Goal: Transaction & Acquisition: Purchase product/service

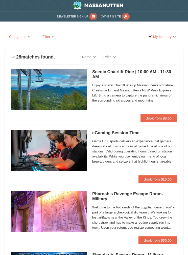
click at [100, 79] on h5 "Scenic Chairlift Ride | 10:00 AM - 11:30 AM Massanutten Scenic Chairlift Rides" at bounding box center [134, 74] width 84 height 10
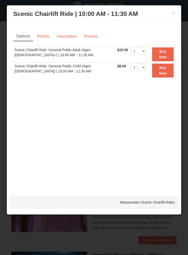
click at [160, 53] on button "Buy Now" at bounding box center [162, 54] width 21 height 14
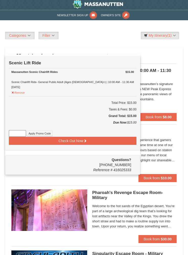
scroll to position [2, 0]
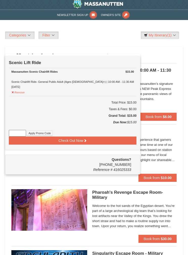
click at [103, 138] on button "Check Out Now" at bounding box center [73, 140] width 128 height 8
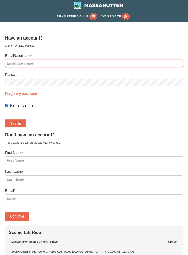
click at [10, 60] on input "Email/Username*" at bounding box center [94, 63] width 178 height 8
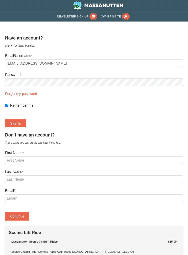
click at [88, 76] on label "Password" at bounding box center [94, 74] width 178 height 5
click at [19, 124] on button "Sign In" at bounding box center [15, 123] width 21 height 8
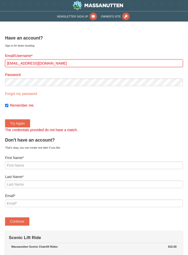
click at [17, 63] on input "slwa.kerjr22@gmail.com" at bounding box center [94, 63] width 178 height 8
click at [17, 123] on button "Try Again" at bounding box center [17, 123] width 25 height 8
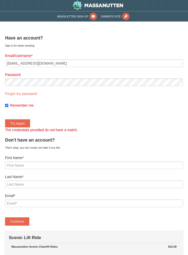
click at [28, 122] on button "Try Again" at bounding box center [17, 123] width 25 height 8
click at [24, 122] on button "Try Again" at bounding box center [17, 123] width 25 height 8
click at [149, 75] on label "Password" at bounding box center [94, 74] width 178 height 5
click at [20, 119] on button "Try Again" at bounding box center [17, 123] width 25 height 8
click at [18, 121] on button "Try Again" at bounding box center [17, 123] width 25 height 8
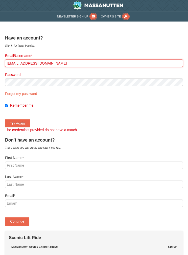
click at [59, 63] on input "slwalkerjr22@gmail.com" at bounding box center [94, 63] width 178 height 8
type input "s"
type input "wdames30@gmail.com"
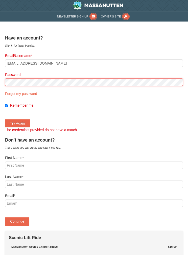
click at [17, 123] on button "Try Again" at bounding box center [17, 123] width 25 height 8
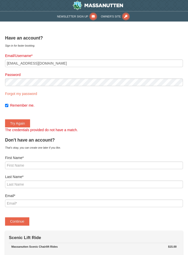
click at [26, 121] on button "Try Again" at bounding box center [17, 123] width 25 height 8
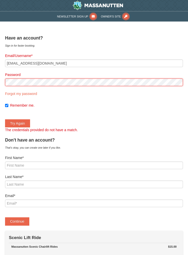
click at [17, 123] on button "Try Again" at bounding box center [17, 123] width 25 height 8
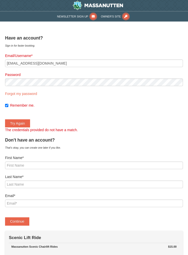
click at [28, 95] on link "Forgot my password" at bounding box center [21, 94] width 32 height 4
type input "wdames30@gmail.com"
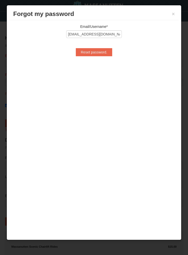
click at [101, 54] on input "Reset password." at bounding box center [94, 52] width 36 height 8
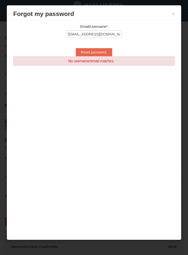
click at [105, 54] on input "Reset password." at bounding box center [94, 52] width 36 height 8
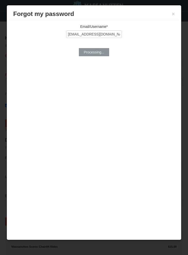
type input "Reset password."
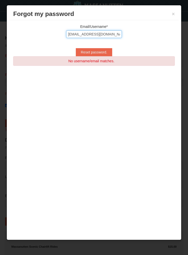
click at [117, 36] on input "wdames30@gmail.com" at bounding box center [94, 34] width 56 height 8
type input "w"
type input "Slwalkerjr22@gmail.com"
click at [103, 53] on input "Reset password." at bounding box center [94, 52] width 36 height 8
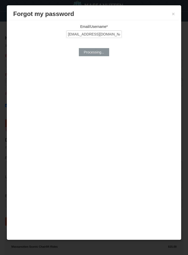
type input "Reset password."
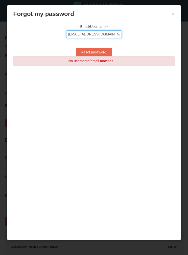
click at [115, 36] on input "Slwalkerjr22@gmail.com" at bounding box center [94, 34] width 56 height 8
type input "S"
type input "Wdames30@gmail.com"
click at [108, 55] on input "Reset password." at bounding box center [94, 52] width 36 height 8
type input "Reset password."
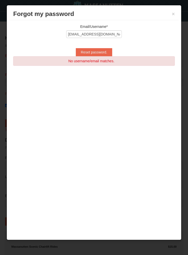
click at [13, 26] on label "Email/Username*" at bounding box center [94, 26] width 162 height 5
click at [13, 59] on input "wdames30@gmail.com" at bounding box center [94, 63] width 178 height 8
click at [116, 37] on input "Wdames30@gmail.com" at bounding box center [94, 34] width 56 height 8
type input "Wdames30@aol.com"
click at [103, 53] on input "Reset password." at bounding box center [94, 52] width 36 height 8
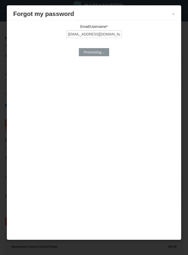
type input "Reset password."
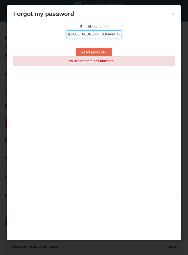
click at [121, 31] on input "Wdames30@aol.com" at bounding box center [94, 34] width 56 height 8
click at [114, 37] on input "Wdames30@aol.com" at bounding box center [94, 34] width 56 height 8
type input "W"
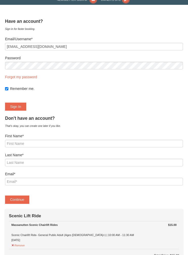
scroll to position [16, 0]
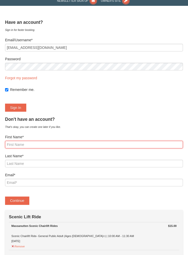
click at [56, 148] on input "First Name*" at bounding box center [94, 145] width 178 height 8
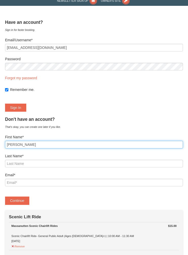
type input "Willetta"
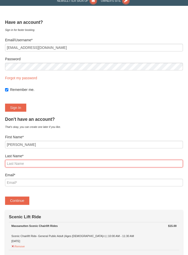
click at [74, 164] on input "Last Name*" at bounding box center [94, 163] width 178 height 8
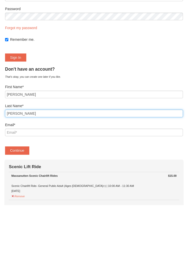
type input "Walker"
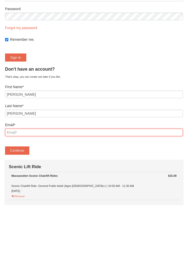
click at [48, 178] on input "Email*" at bounding box center [94, 182] width 178 height 8
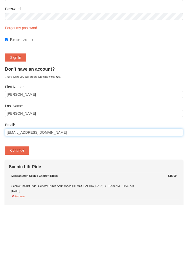
type input "Wdames30@gmail.com"
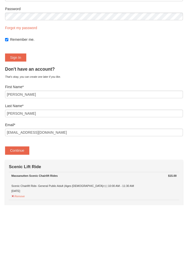
click at [24, 196] on button "Continue" at bounding box center [17, 200] width 24 height 8
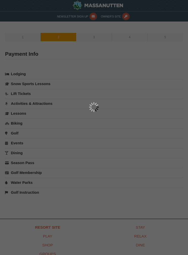
type input "[PERSON_NAME]"
type input "[EMAIL_ADDRESS][DOMAIN_NAME]"
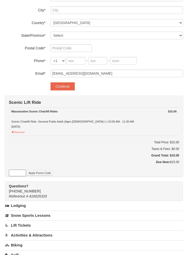
scroll to position [137, 0]
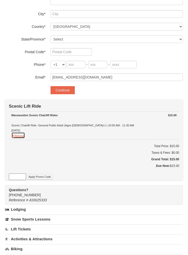
click at [25, 132] on button "Remove" at bounding box center [18, 135] width 14 height 6
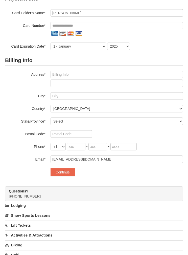
scroll to position [55, 0]
click at [73, 172] on button "Continue" at bounding box center [63, 172] width 24 height 8
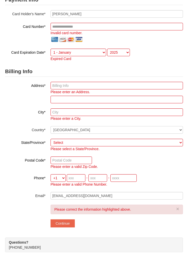
scroll to position [0, 0]
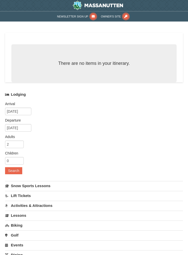
select select "9"
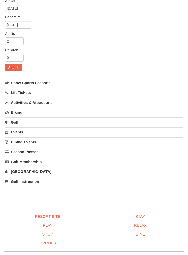
scroll to position [104, 0]
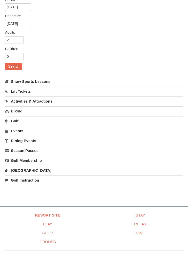
click at [58, 212] on link "Resort Site" at bounding box center [47, 214] width 93 height 9
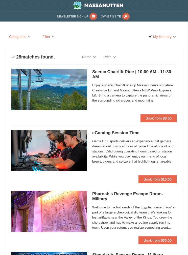
click at [167, 122] on button "Book from $8.00" at bounding box center [159, 118] width 36 height 8
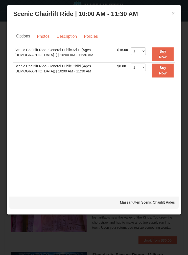
click at [67, 36] on link "Description" at bounding box center [66, 37] width 27 height 10
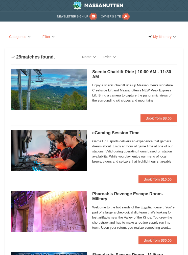
click at [170, 118] on strong "$8.00" at bounding box center [167, 118] width 9 height 4
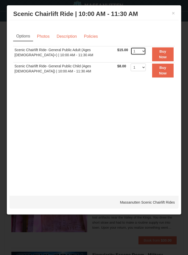
click at [146, 53] on select "1 2 3 4 5 6 7 8 9 10 11 12 13 14 15 16 17 18 19 20 21 22" at bounding box center [138, 51] width 15 height 8
select select "2"
click at [169, 55] on button "Buy Now" at bounding box center [162, 54] width 21 height 14
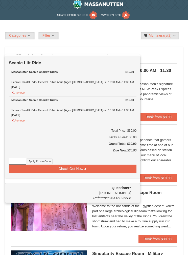
scroll to position [2, 0]
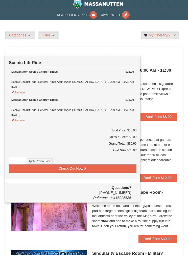
click at [77, 166] on button "Check Out Now" at bounding box center [73, 168] width 128 height 8
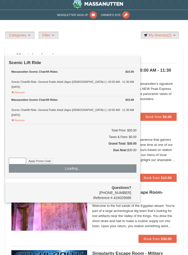
click at [135, 149] on span "Game Up Esports delivers an experience that gamers dream about. Enjoy an hour o…" at bounding box center [134, 149] width 84 height 25
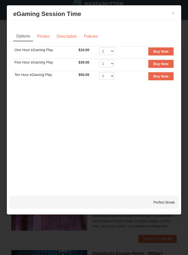
click at [175, 13] on button "×" at bounding box center [173, 13] width 3 height 5
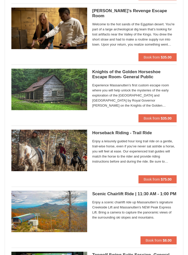
scroll to position [548, 0]
click at [168, 181] on button "Book from $75.00" at bounding box center [158, 179] width 38 height 8
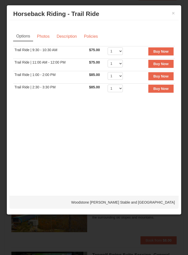
click at [166, 90] on strong "Buy Now" at bounding box center [160, 88] width 15 height 4
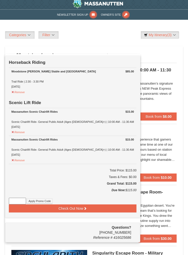
scroll to position [2, 0]
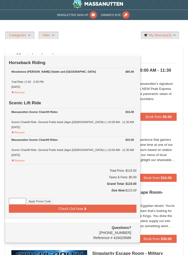
click at [165, 56] on div "Sort By Name Name (A to Z) Name (Z to A) Price Price (Low to High) Price (High …" at bounding box center [93, 55] width 165 height 10
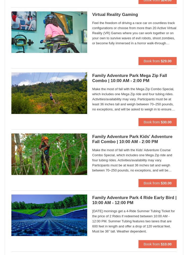
scroll to position [1093, 0]
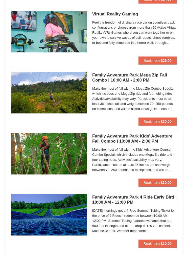
click at [164, 83] on div "Family Adventure Park Mega Zip Fall Combo | 10:00 AM - 2:00 PM Massanutten Fami…" at bounding box center [134, 94] width 84 height 45
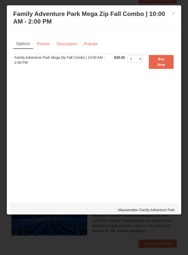
click at [78, 43] on link "Description" at bounding box center [66, 44] width 27 height 10
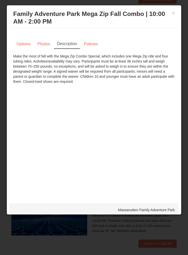
click at [173, 16] on button "×" at bounding box center [173, 13] width 3 height 5
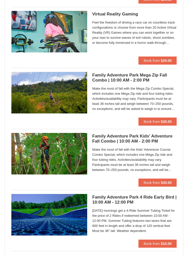
click at [174, 124] on button "Book from $30.00" at bounding box center [158, 121] width 38 height 8
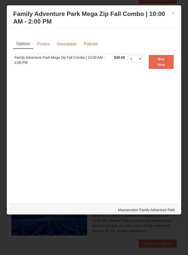
click at [168, 64] on button "Buy Now" at bounding box center [161, 62] width 25 height 14
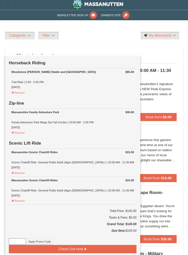
scroll to position [2, 0]
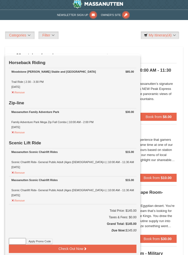
click at [31, 132] on div "Remove" at bounding box center [72, 132] width 123 height 6
click at [25, 132] on button "Remove" at bounding box center [18, 131] width 14 height 6
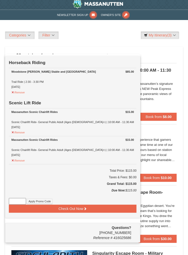
click at [118, 37] on div "Categories List Filter My Itinerary (3) Check Out Now Horseback Riding $85.00 W…" at bounding box center [94, 35] width 178 height 8
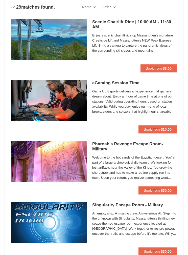
scroll to position [0, 0]
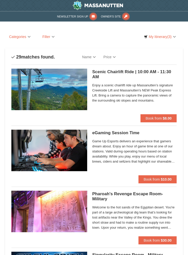
click at [53, 36] on link "Filter" at bounding box center [48, 37] width 20 height 8
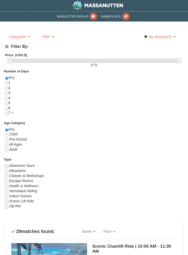
click at [85, 36] on div "Categories List Filter My Itinerary (3) Check Out Now Horseback Riding $85.00 W…" at bounding box center [94, 37] width 178 height 8
click at [26, 37] on link "Categories" at bounding box center [20, 37] width 30 height 8
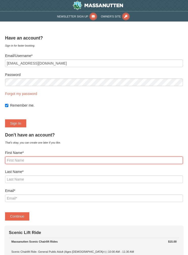
click at [62, 164] on input "First Name*" at bounding box center [94, 160] width 178 height 8
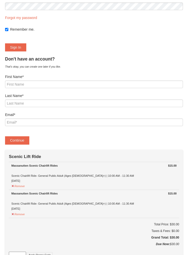
scroll to position [76, 0]
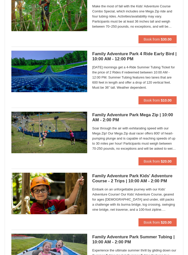
scroll to position [1237, 0]
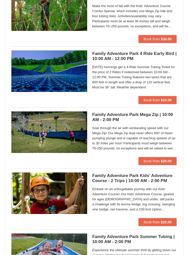
click at [154, 164] on button "Book from $20.00" at bounding box center [158, 161] width 38 height 8
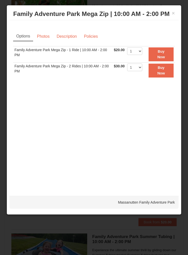
click at [168, 54] on button "Buy Now" at bounding box center [161, 54] width 25 height 14
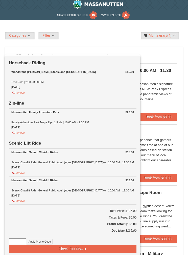
scroll to position [2, 0]
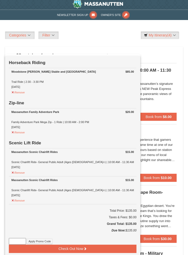
click at [120, 60] on link "Price" at bounding box center [110, 55] width 20 height 10
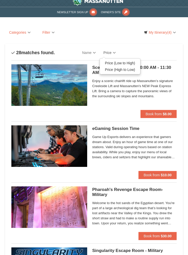
scroll to position [0, 0]
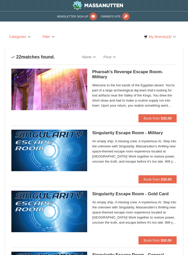
click at [168, 38] on span "(4)" at bounding box center [169, 37] width 4 height 4
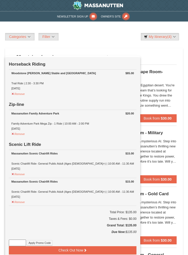
click at [116, 41] on div at bounding box center [94, 127] width 188 height 255
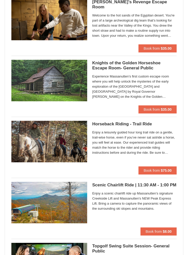
scroll to position [557, 0]
click at [167, 172] on strong "$75.00" at bounding box center [166, 170] width 11 height 4
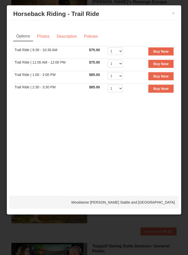
click at [169, 90] on button "Buy Now" at bounding box center [160, 88] width 25 height 8
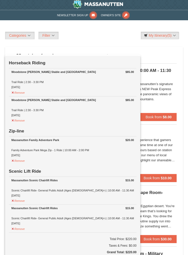
scroll to position [2, 0]
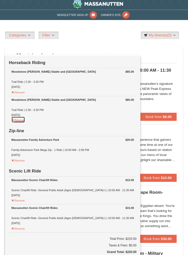
click at [25, 119] on button "Remove" at bounding box center [18, 119] width 14 height 6
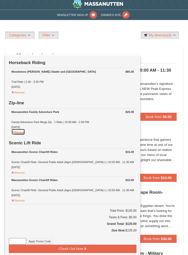
click at [25, 133] on button "Remove" at bounding box center [18, 131] width 14 height 6
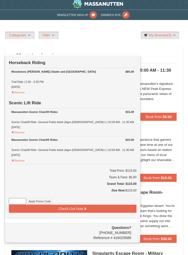
click at [95, 41] on div "Lodging Arrival Please format dates MM/DD/YYYY Please format dates MM/DD/YYYY 0…" at bounding box center [94, 43] width 178 height 8
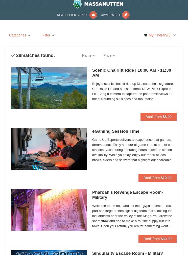
scroll to position [0, 0]
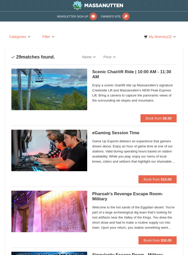
click at [166, 35] on link "My Itinerary (3)" at bounding box center [160, 37] width 38 height 8
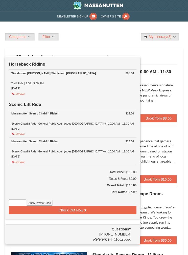
click at [115, 48] on div at bounding box center [94, 127] width 188 height 255
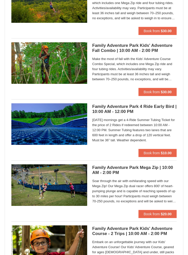
scroll to position [1185, 0]
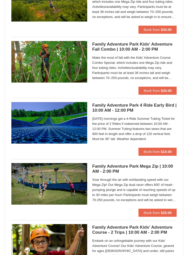
click at [167, 213] on strong "$20.00" at bounding box center [166, 212] width 11 height 4
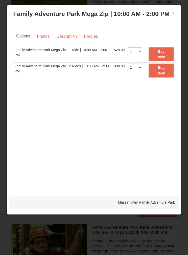
click at [165, 52] on strong "Buy Now" at bounding box center [161, 54] width 8 height 10
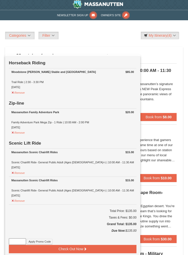
scroll to position [2, 0]
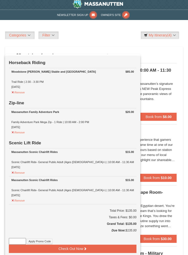
click at [171, 103] on div "Enjoy a scenic chairlift ride up Massanutten’s signature Creekside Lift and Mas…" at bounding box center [134, 92] width 84 height 24
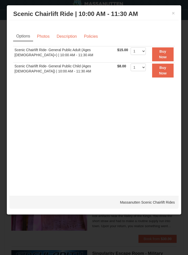
click at [171, 8] on div "× Scenic Chairlift Ride | 10:00 AM - 11:30 AM Massanutten Scenic Chairlift Rides" at bounding box center [93, 14] width 169 height 12
click at [174, 15] on button "×" at bounding box center [173, 13] width 3 height 5
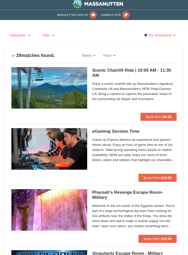
click at [165, 36] on link "My Itinerary (4)" at bounding box center [160, 35] width 38 height 8
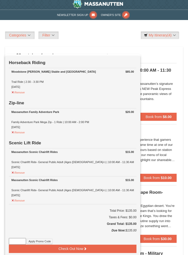
click at [163, 146] on div at bounding box center [94, 127] width 188 height 255
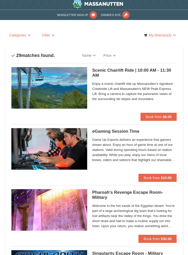
click at [170, 35] on span "(4)" at bounding box center [169, 35] width 4 height 4
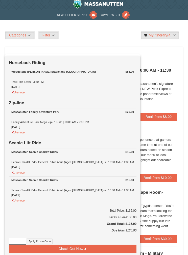
click at [103, 39] on div at bounding box center [94, 127] width 188 height 255
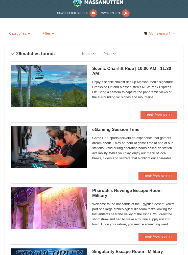
scroll to position [0, 0]
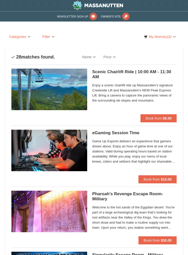
click at [158, 35] on link "My Itinerary (4)" at bounding box center [160, 37] width 38 height 8
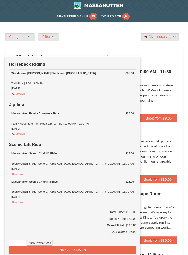
click at [159, 36] on div at bounding box center [94, 127] width 188 height 255
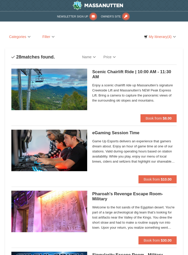
click at [159, 33] on link "My Itinerary (4)" at bounding box center [160, 37] width 38 height 8
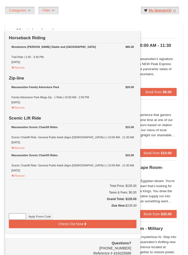
scroll to position [30, 0]
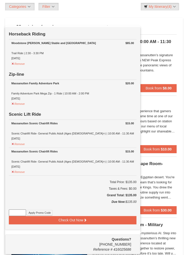
click at [67, 221] on button "Check Out Now" at bounding box center [73, 220] width 128 height 8
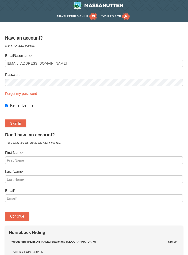
click at [22, 125] on button "Sign In" at bounding box center [15, 123] width 21 height 8
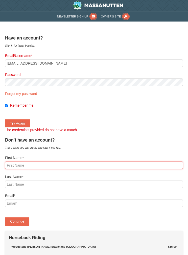
click at [136, 164] on input "First Name*" at bounding box center [94, 165] width 178 height 8
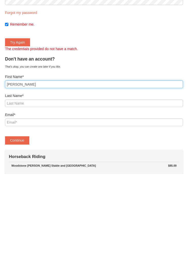
type input "[PERSON_NAME]"
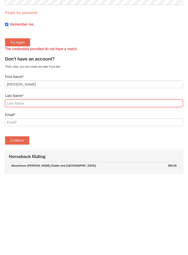
click at [10, 180] on input "Last Name*" at bounding box center [94, 184] width 178 height 8
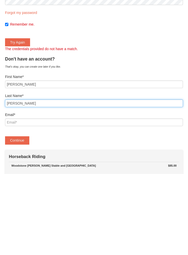
type input "[PERSON_NAME]"
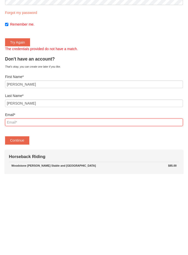
click at [80, 199] on input "Email*" at bounding box center [94, 203] width 178 height 8
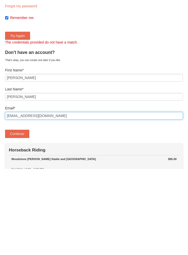
type input "[EMAIL_ADDRESS][DOMAIN_NAME]"
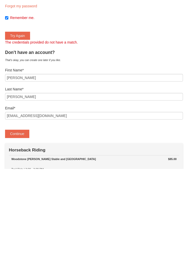
click at [22, 215] on button "Continue" at bounding box center [17, 219] width 24 height 8
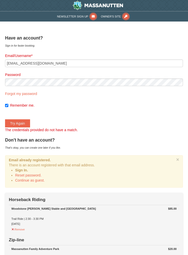
click at [29, 95] on link "Forgot my password" at bounding box center [21, 94] width 32 height 4
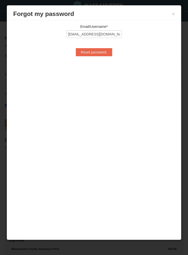
click at [103, 55] on input "Reset password." at bounding box center [94, 52] width 36 height 8
type input "Processing..."
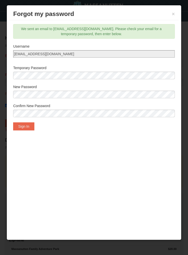
click at [34, 128] on button "Sign In" at bounding box center [23, 126] width 21 height 8
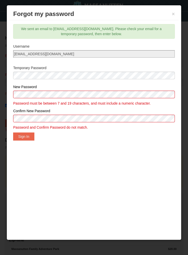
click at [29, 135] on button "Sign In" at bounding box center [23, 136] width 21 height 8
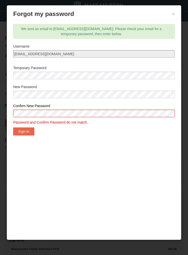
click at [28, 130] on button "Sign In" at bounding box center [23, 131] width 21 height 8
click at [29, 132] on button "Sign In" at bounding box center [23, 131] width 21 height 8
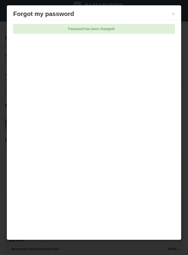
click at [169, 14] on h3 "Forgot my password" at bounding box center [94, 14] width 162 height 8
click at [174, 12] on button "×" at bounding box center [173, 13] width 3 height 5
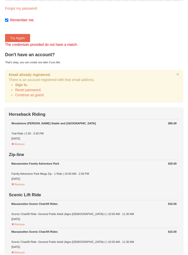
click at [23, 41] on button "Try Again" at bounding box center [17, 38] width 25 height 8
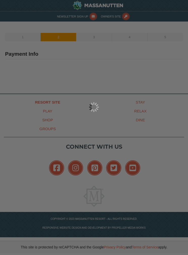
type input "Willetta Walker"
type input "[EMAIL_ADDRESS][DOMAIN_NAME]"
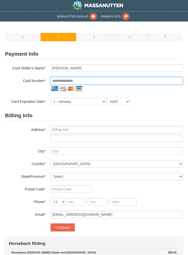
click at [134, 78] on input "tel" at bounding box center [117, 81] width 132 height 8
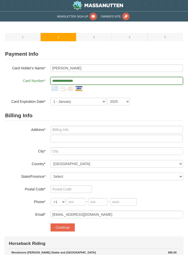
type input "**********"
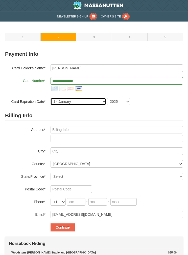
click at [96, 102] on select "1 - January 2 - February 3 - March 4 - April 5 - May 6 - June 7 - July 8 - Augu…" at bounding box center [79, 102] width 56 height 8
select select "2"
click at [123, 103] on select "2025 2026 2027 2028 2029 2030 2031 2032 2033 2034" at bounding box center [118, 102] width 23 height 8
select select "2029"
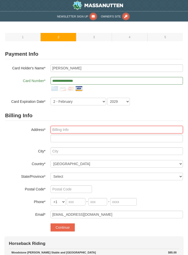
click at [87, 129] on input "text" at bounding box center [117, 130] width 132 height 8
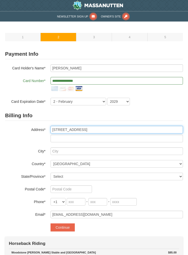
type input "[STREET_ADDRESS]"
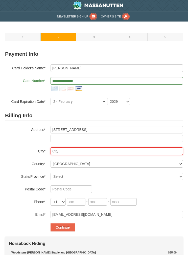
click at [81, 149] on input "text" at bounding box center [117, 151] width 132 height 8
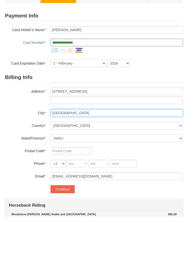
type input "Ijamsville"
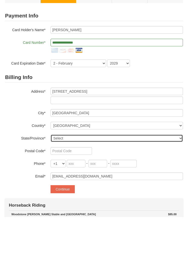
click at [109, 172] on select "Select Alabama Alaska American Samoa Arizona Arkansas California Colorado Conne…" at bounding box center [117, 176] width 132 height 8
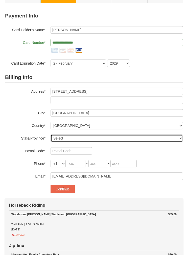
select select "MD"
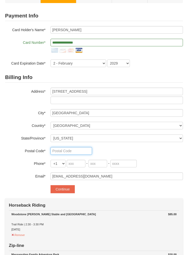
click at [82, 151] on input "text" at bounding box center [71, 151] width 41 height 8
type input "21754"
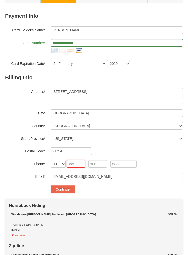
click at [80, 165] on input "tel" at bounding box center [76, 164] width 19 height 8
type input "3"
type input "240"
click at [102, 164] on input "tel" at bounding box center [97, 164] width 19 height 8
click at [127, 165] on input "tel" at bounding box center [123, 164] width 26 height 8
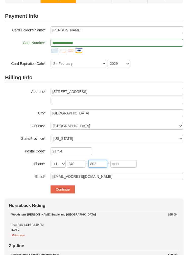
click at [103, 165] on input "802" at bounding box center [97, 164] width 19 height 8
type input "801"
click at [126, 165] on input "tel" at bounding box center [123, 164] width 26 height 8
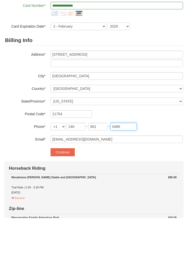
type input "0486"
click at [70, 185] on button "Continue" at bounding box center [63, 189] width 24 height 8
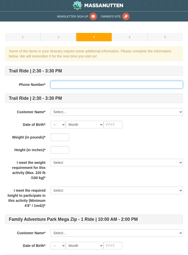
click at [101, 82] on input "text" at bounding box center [117, 85] width 132 height 8
type input "2408010486"
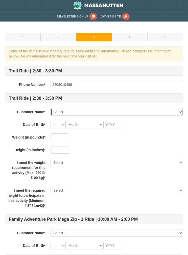
click at [96, 112] on select "Select... Willetta Walker Add New..." at bounding box center [117, 112] width 132 height 8
select select "28252873"
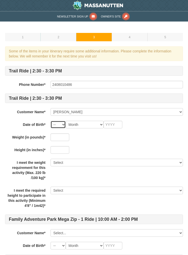
click at [61, 126] on select "-- 01 02 03 04 05 06 07 08 09 10 11 12 13 14 15 16 17 18 19 20 21 22 23 24 25 2…" at bounding box center [58, 125] width 15 height 8
select select "09"
click at [87, 127] on select "Month January February March April May June July August September October Novem…" at bounding box center [85, 125] width 38 height 8
select select "09"
click at [58, 126] on select "-- 01 02 03 04 05 06 07 08 09 10 11 12 13 14 15 16 17 18 19 20 21 22 23 24 25 2…" at bounding box center [58, 125] width 15 height 8
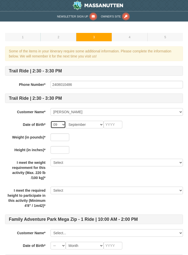
select select "13"
click at [110, 128] on input "text" at bounding box center [113, 125] width 19 height 8
type input "1973"
click at [66, 140] on input "text" at bounding box center [60, 137] width 19 height 8
type input "153"
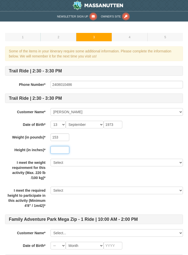
click at [64, 149] on input "text" at bounding box center [60, 150] width 19 height 8
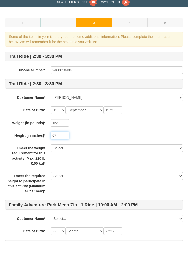
type input "67"
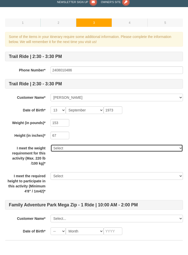
click at [103, 158] on select "Select Yes" at bounding box center [117, 162] width 132 height 8
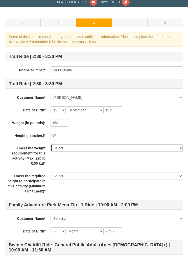
select select "Yes"
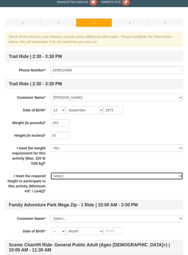
click at [111, 175] on select "Select Yes" at bounding box center [117, 176] width 132 height 8
select select "Yes"
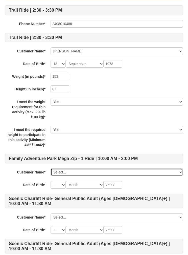
click at [99, 175] on select "Select... Willetta Walker Add New..." at bounding box center [117, 172] width 132 height 8
select select "28252873"
select select "13"
select select "09"
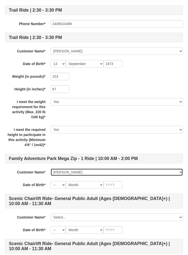
type input "1973"
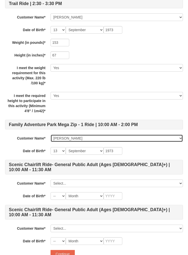
scroll to position [95, 0]
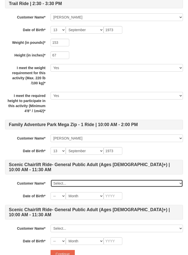
click at [132, 179] on select "Select... Willetta Walker Add New..." at bounding box center [117, 183] width 132 height 8
select select "28252873"
select select "13"
select select "09"
type input "1973"
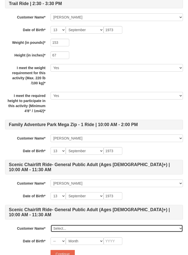
click at [119, 224] on select "Select... Willetta Walker Add New..." at bounding box center [117, 228] width 132 height 8
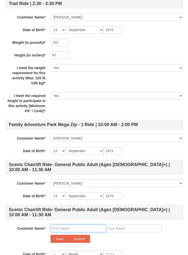
click at [85, 224] on input "text" at bounding box center [79, 228] width 56 height 8
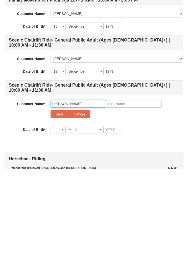
type input "Sidney"
click at [131, 186] on input "text" at bounding box center [134, 190] width 56 height 8
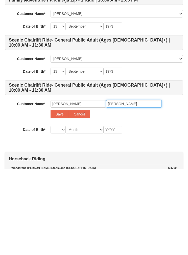
type input "Walker Jr"
click at [65, 212] on select "-- 01 02 03 04 05 06 07 08 09 10 11 12 13 14 15 16 17 18 19 20 21 22 23 24 25 2…" at bounding box center [58, 216] width 15 height 8
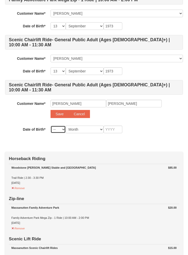
select select "22"
click at [88, 125] on select "Month January February March April May June July August September October Novem…" at bounding box center [85, 129] width 38 height 8
select select "03"
click at [119, 125] on input "text" at bounding box center [113, 129] width 19 height 8
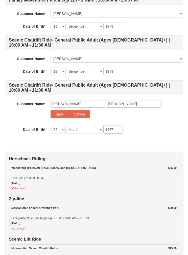
type input "1967"
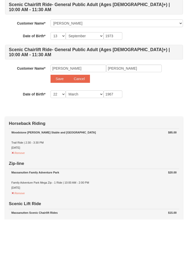
click at [60, 110] on button "Save" at bounding box center [60, 114] width 18 height 8
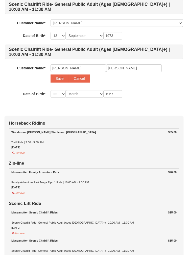
select select
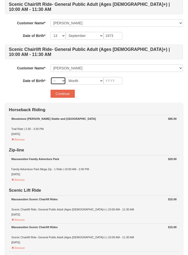
click at [64, 77] on select "-- 01 02 03 04 05 06 07 08 09 10 11 12 13 14 15 16 17 18 19 20 21 22 23 24 25 2…" at bounding box center [58, 81] width 15 height 8
select select "22"
click at [86, 77] on select "Month January February March April May June July August September October Novem…" at bounding box center [85, 81] width 38 height 8
select select "03"
click at [115, 77] on input "text" at bounding box center [113, 81] width 19 height 8
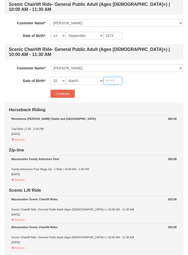
scroll to position [254, 0]
type input "1967"
click at [67, 90] on button "Continue" at bounding box center [63, 94] width 24 height 8
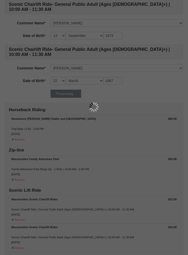
scroll to position [255, 0]
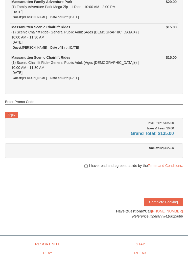
scroll to position [105, 0]
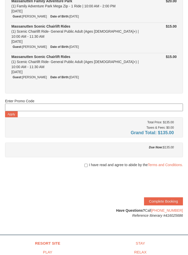
click at [84, 163] on input "checkbox" at bounding box center [85, 165] width 3 height 4
checkbox input "true"
click at [172, 197] on button "Complete Booking" at bounding box center [163, 201] width 39 height 8
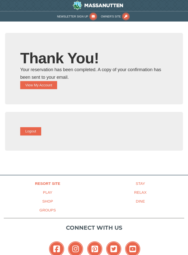
click at [49, 86] on button "View My Account" at bounding box center [38, 85] width 37 height 8
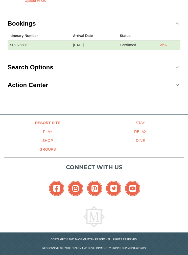
scroll to position [181, 0]
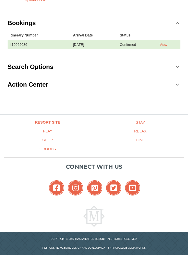
click at [180, 87] on link "Action Center" at bounding box center [94, 84] width 173 height 15
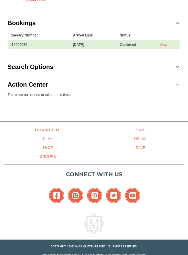
click at [175, 70] on link "Search Options" at bounding box center [94, 66] width 173 height 15
